Goal: Task Accomplishment & Management: Use online tool/utility

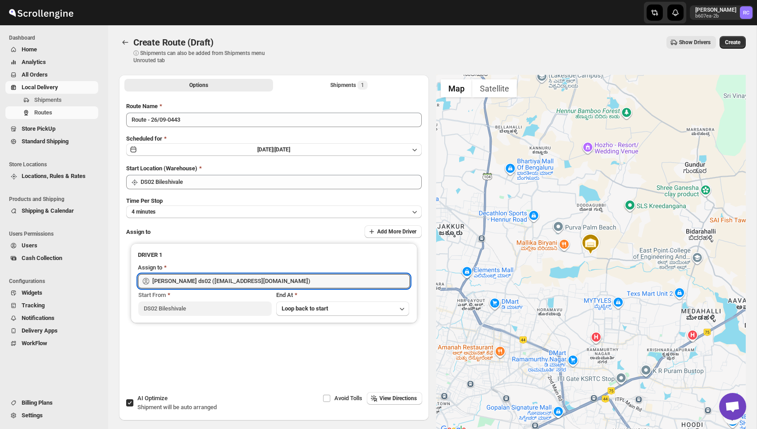
click at [44, 84] on span "Local Delivery" at bounding box center [40, 87] width 37 height 7
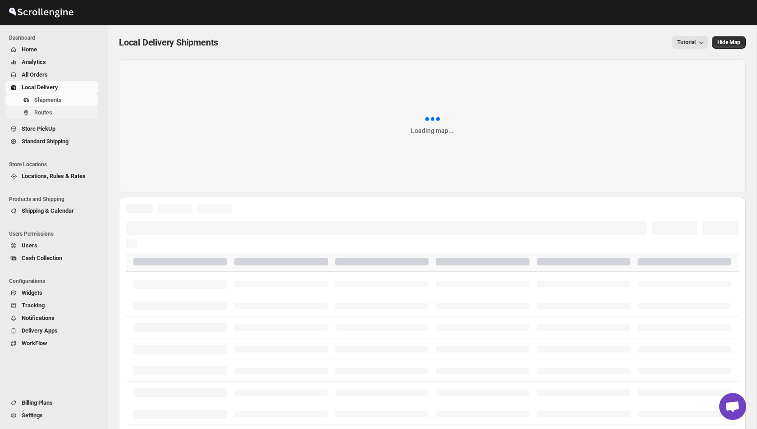
click at [42, 116] on span "Routes" at bounding box center [43, 112] width 18 height 7
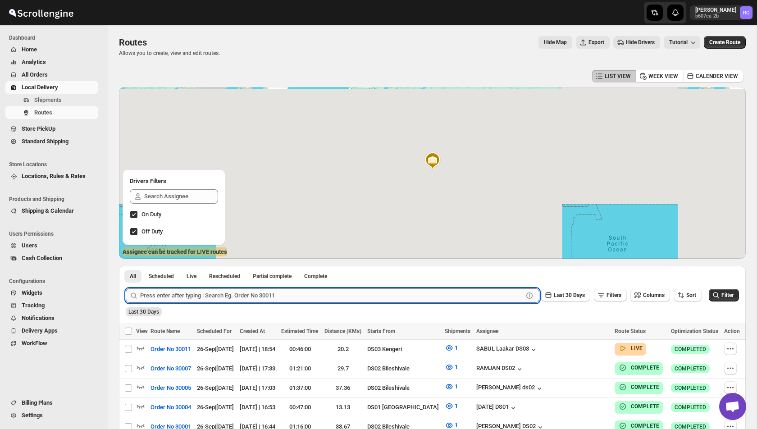
click at [182, 298] on input "text" at bounding box center [331, 295] width 383 height 14
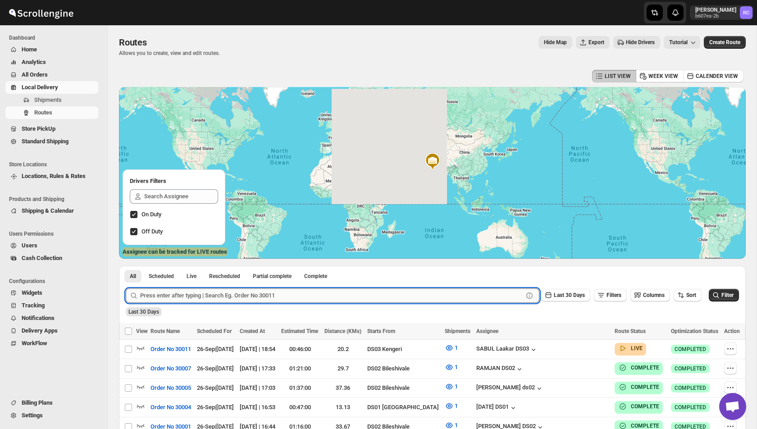
paste input "30011"
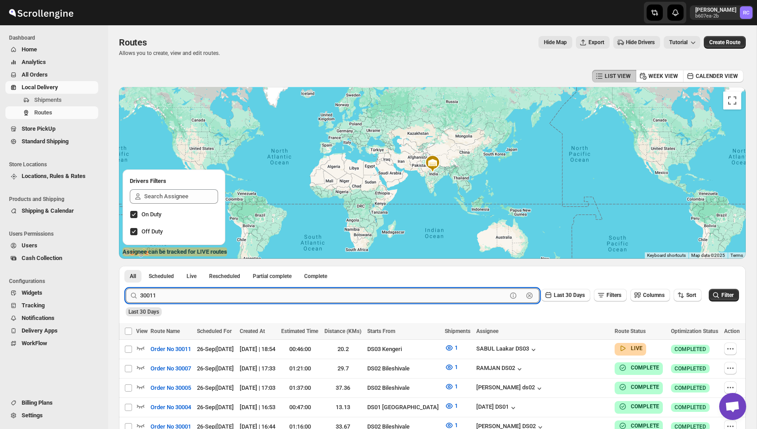
type input "30011"
click at [126, 266] on button "Submit" at bounding box center [139, 270] width 26 height 9
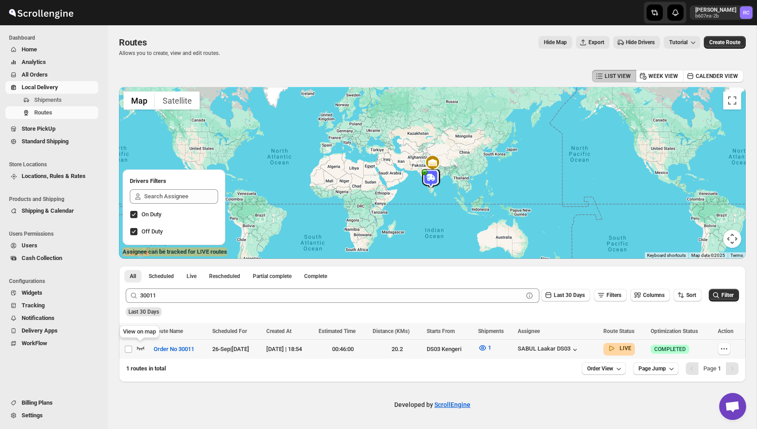
click at [140, 346] on icon "button" at bounding box center [140, 347] width 9 height 9
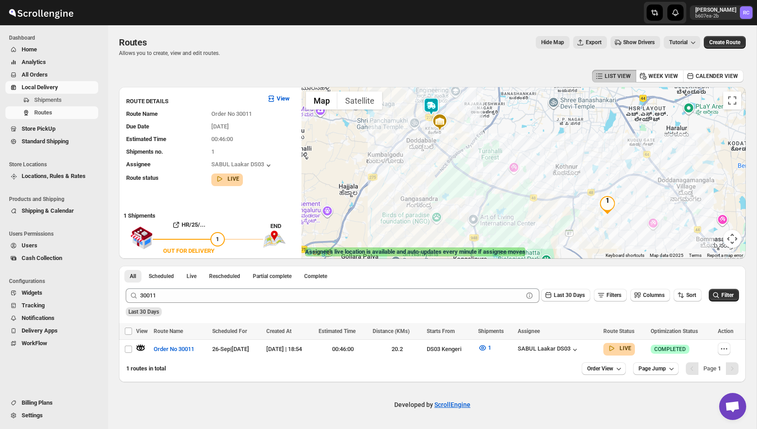
click at [484, 163] on div at bounding box center [524, 173] width 444 height 172
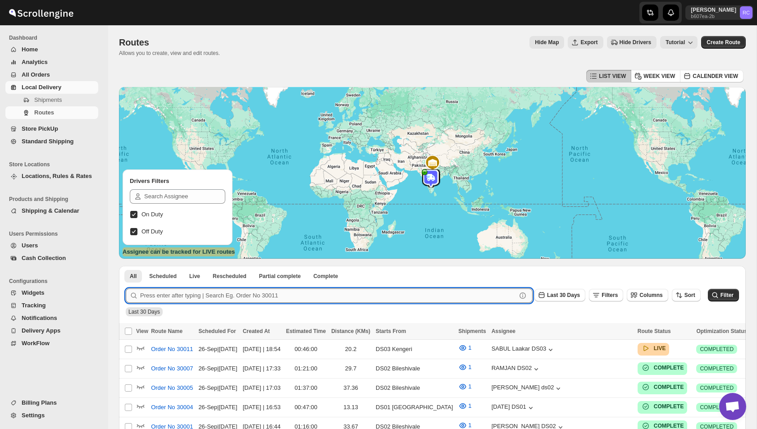
click at [188, 292] on input "text" at bounding box center [328, 295] width 376 height 14
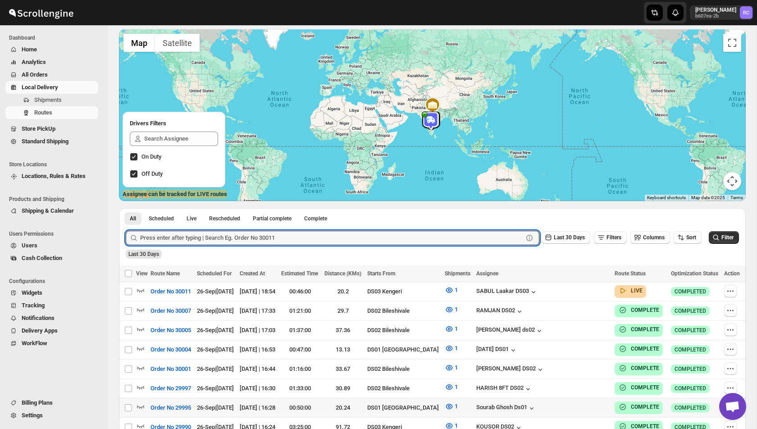
scroll to position [73, 0]
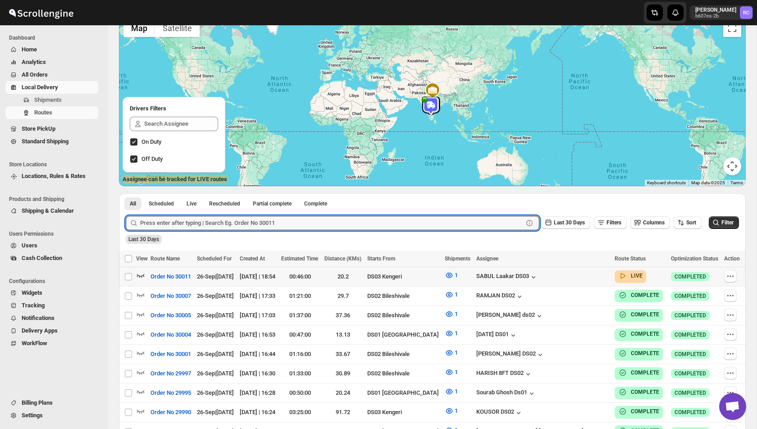
click at [143, 275] on icon "button" at bounding box center [141, 276] width 8 height 4
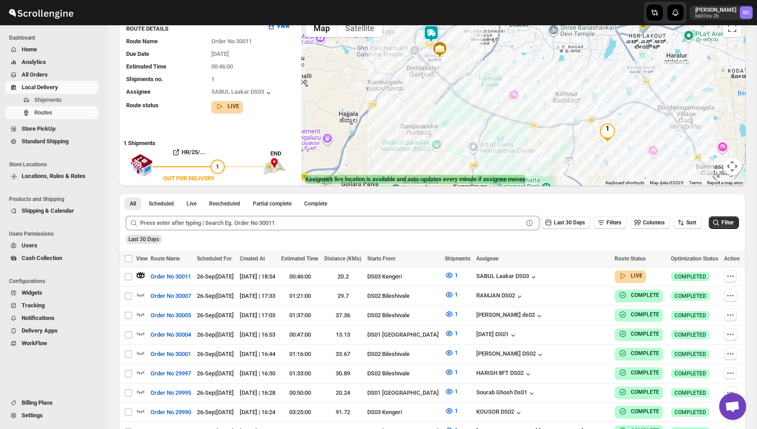
click at [432, 32] on img at bounding box center [431, 34] width 18 height 18
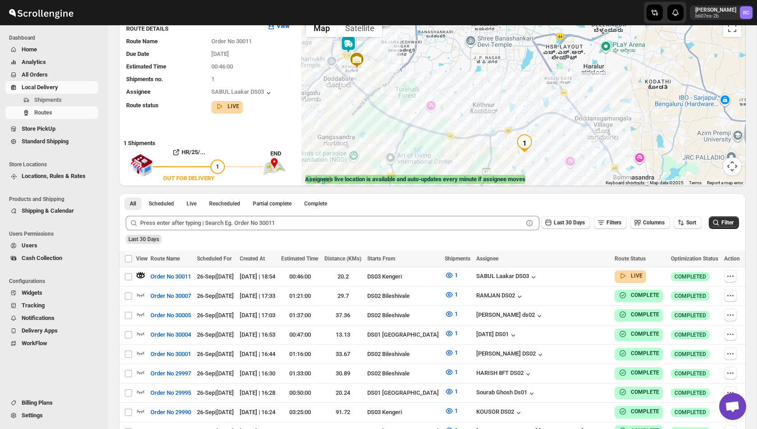
drag, startPoint x: 545, startPoint y: 107, endPoint x: 487, endPoint y: 101, distance: 58.0
click at [487, 101] on div "Assignee : SABUL Laakar DS03 Updated at : [DATE] 19:11:10 Duty mode Enabled Bat…" at bounding box center [524, 100] width 444 height 172
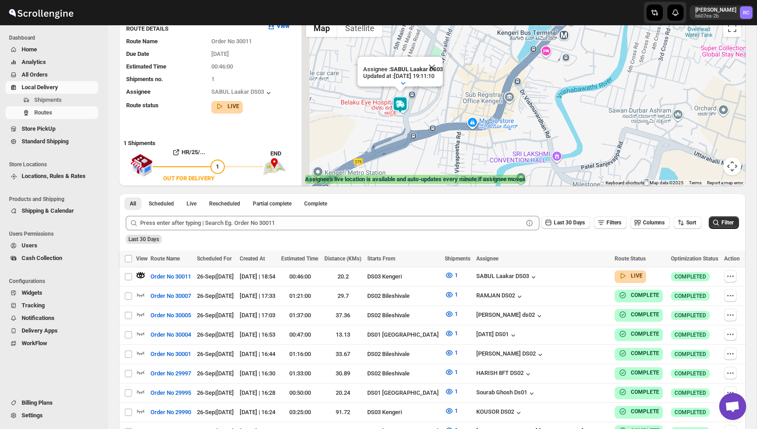
drag, startPoint x: 375, startPoint y: 110, endPoint x: 433, endPoint y: 110, distance: 58.1
click at [433, 110] on div "Assignee : SABUL Laakar DS03 Updated at : [DATE] 19:11:10 Duty mode Enabled Bat…" at bounding box center [524, 100] width 444 height 172
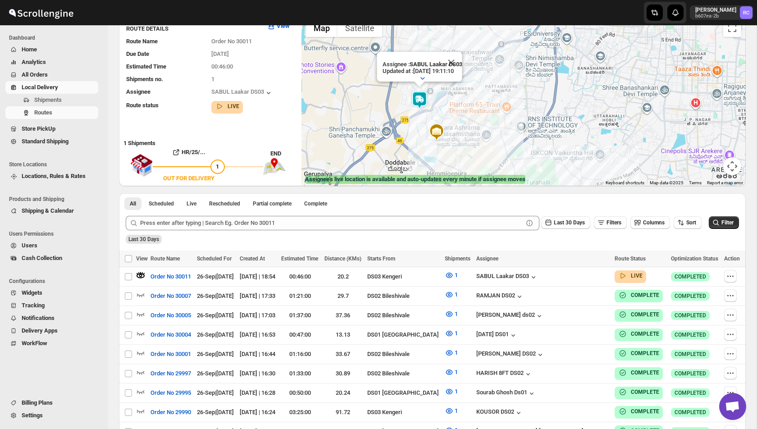
drag, startPoint x: 567, startPoint y: 134, endPoint x: 420, endPoint y: 43, distance: 173.2
click at [420, 43] on div "Assignee : SABUL Laakar DS03 Updated at : [DATE] 19:11:10 Duty mode Enabled Bat…" at bounding box center [524, 100] width 444 height 172
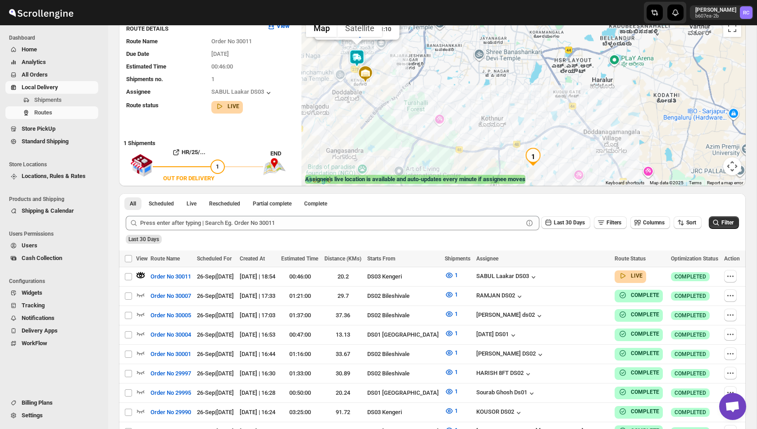
drag, startPoint x: 487, startPoint y: 69, endPoint x: 504, endPoint y: 114, distance: 48.5
click at [504, 114] on div "Assignee : SABUL Laakar DS03 Updated at : [DATE] 19:11:10 Duty mode Enabled Bat…" at bounding box center [524, 100] width 444 height 172
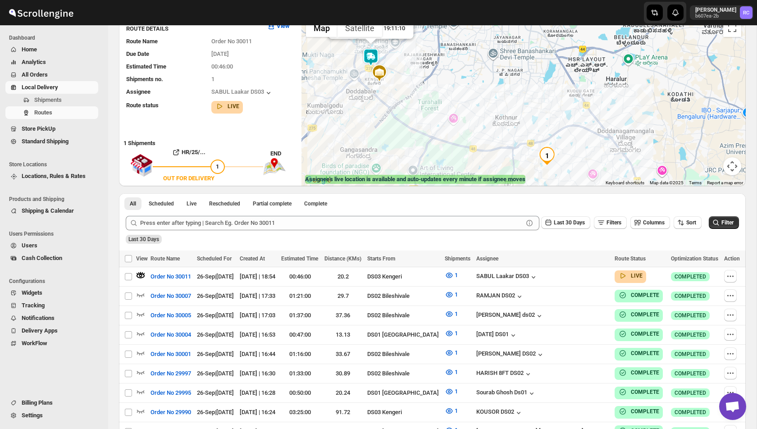
drag, startPoint x: 444, startPoint y: 123, endPoint x: 455, endPoint y: 128, distance: 12.6
click at [455, 128] on div "Assignee : SABUL Laakar DS03 Updated at : [DATE] 19:11:10 Duty mode Enabled Bat…" at bounding box center [524, 100] width 444 height 172
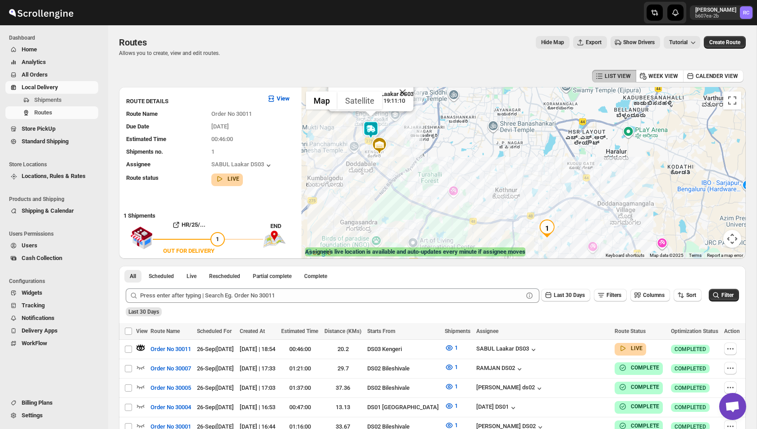
scroll to position [2, 0]
